Goal: Navigation & Orientation: Understand site structure

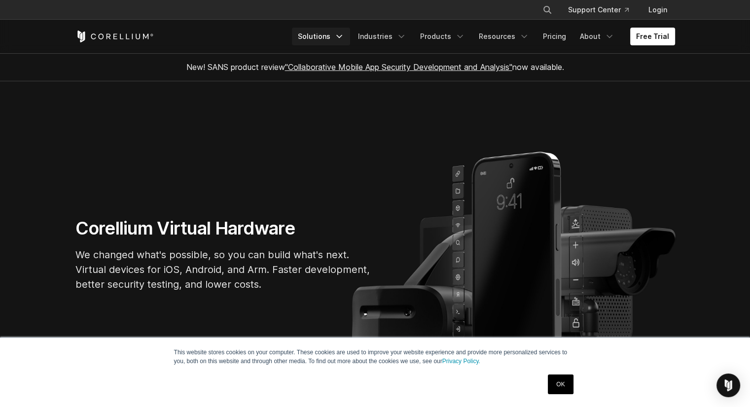
click at [321, 36] on link "Solutions" at bounding box center [321, 37] width 58 height 18
click at [335, 34] on link "Solutions" at bounding box center [321, 37] width 58 height 18
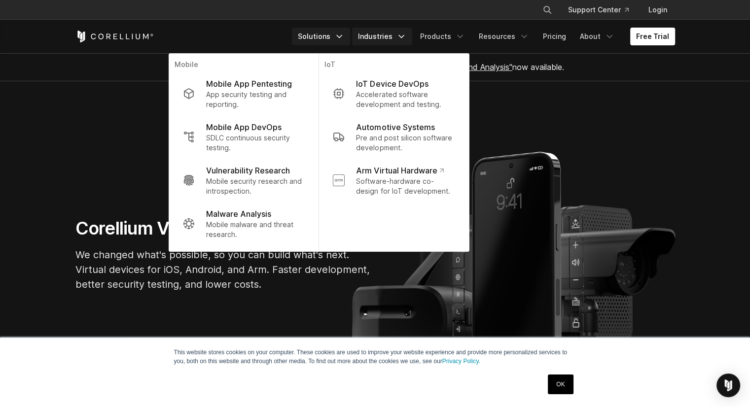
click at [396, 37] on link "Industries" at bounding box center [382, 37] width 60 height 18
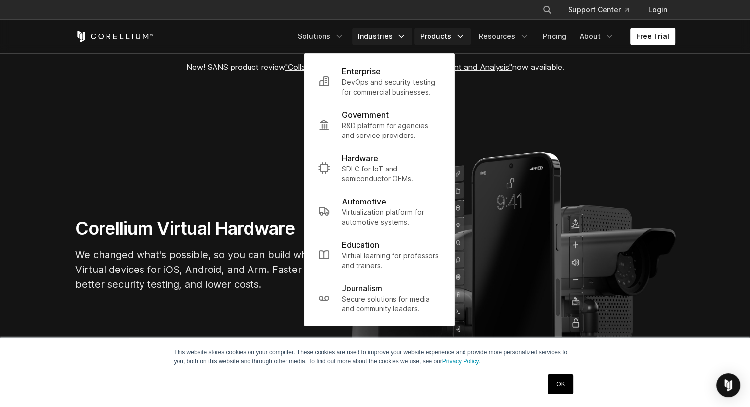
click at [442, 34] on link "Products" at bounding box center [442, 37] width 57 height 18
